Goal: Find specific page/section: Find specific page/section

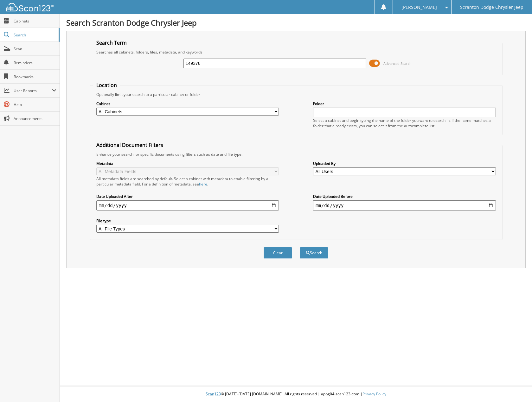
type input "149376"
click at [300, 247] on button "Search" at bounding box center [314, 253] width 29 height 12
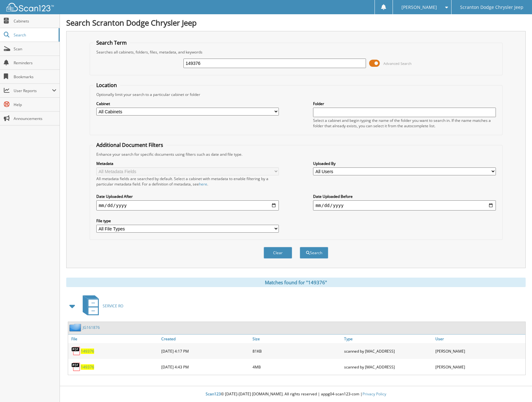
click at [85, 353] on span "149376" at bounding box center [87, 351] width 13 height 5
click at [86, 352] on span "149376" at bounding box center [87, 351] width 13 height 5
click at [86, 353] on span "149376" at bounding box center [87, 351] width 13 height 5
click at [87, 365] on span "149376" at bounding box center [87, 367] width 13 height 5
